Goal: Navigation & Orientation: Find specific page/section

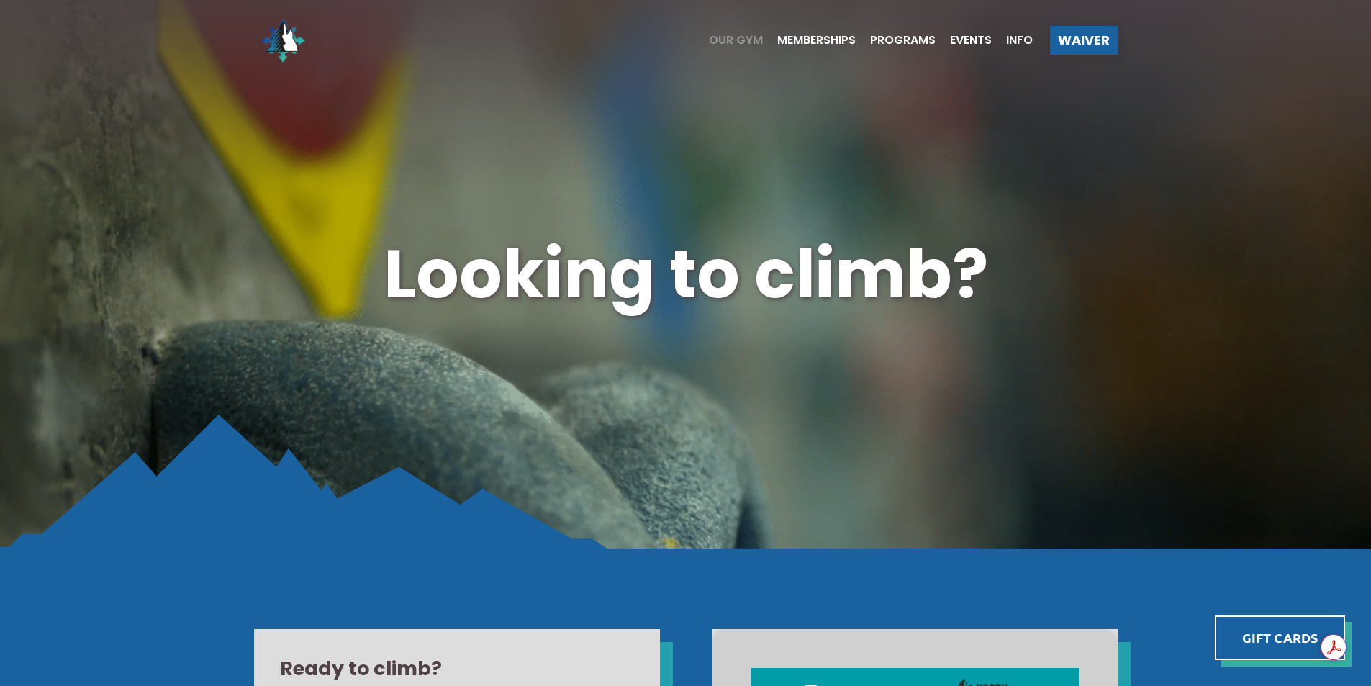
click at [723, 37] on span "Our Gym" at bounding box center [736, 41] width 54 height 12
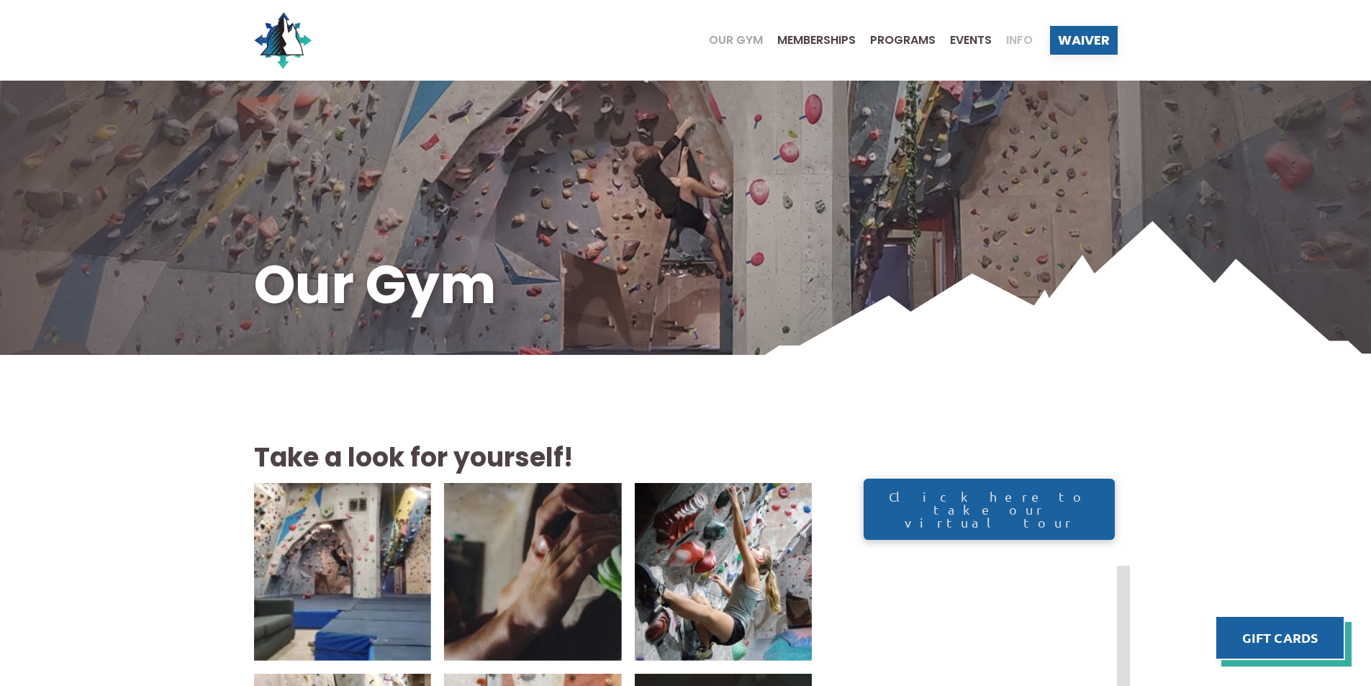
click at [1009, 37] on span "Info" at bounding box center [1019, 41] width 27 height 12
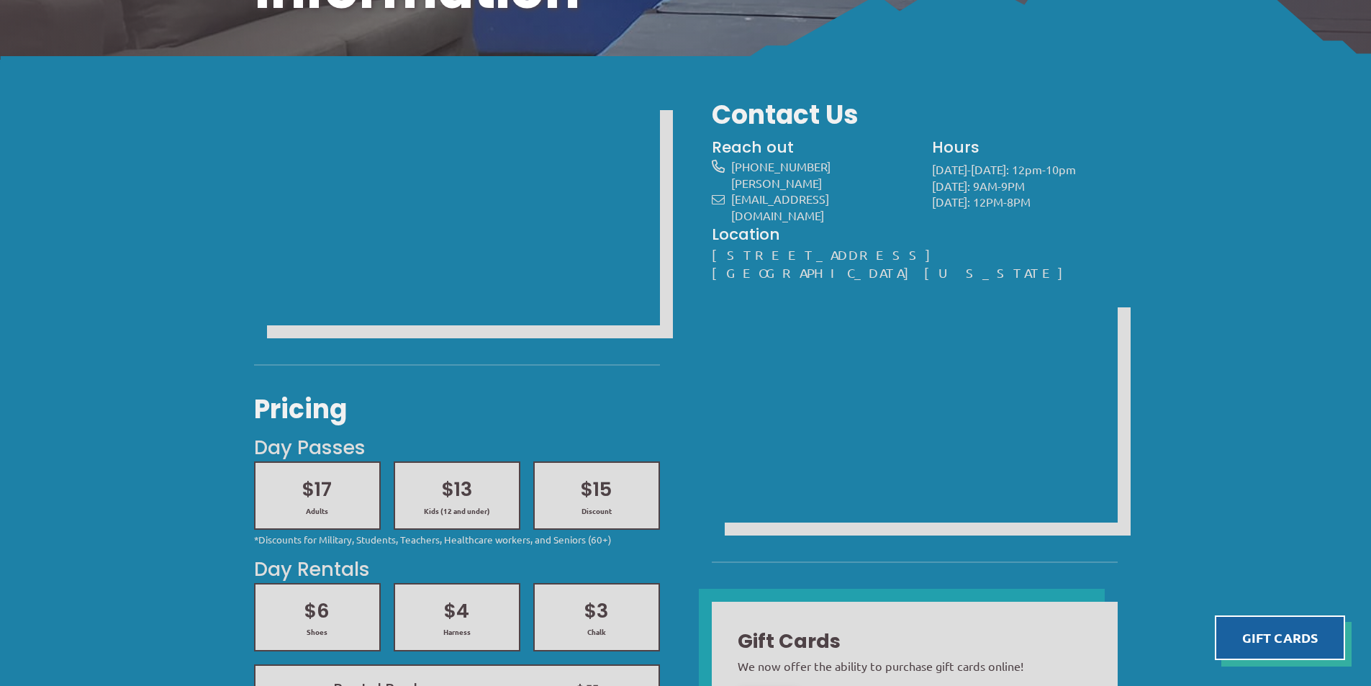
scroll to position [360, 0]
